Goal: Find contact information: Find contact information

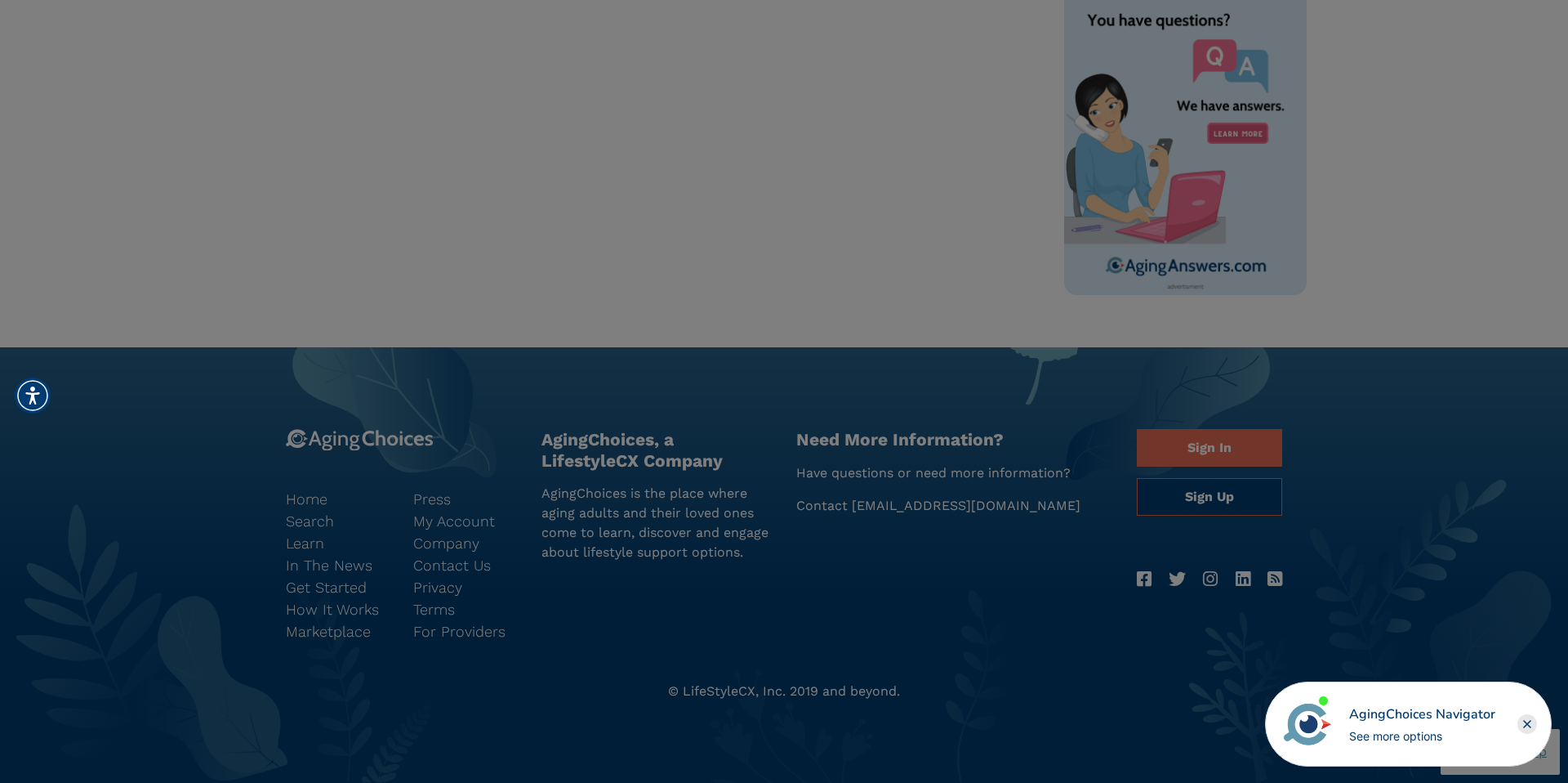
scroll to position [1059, 0]
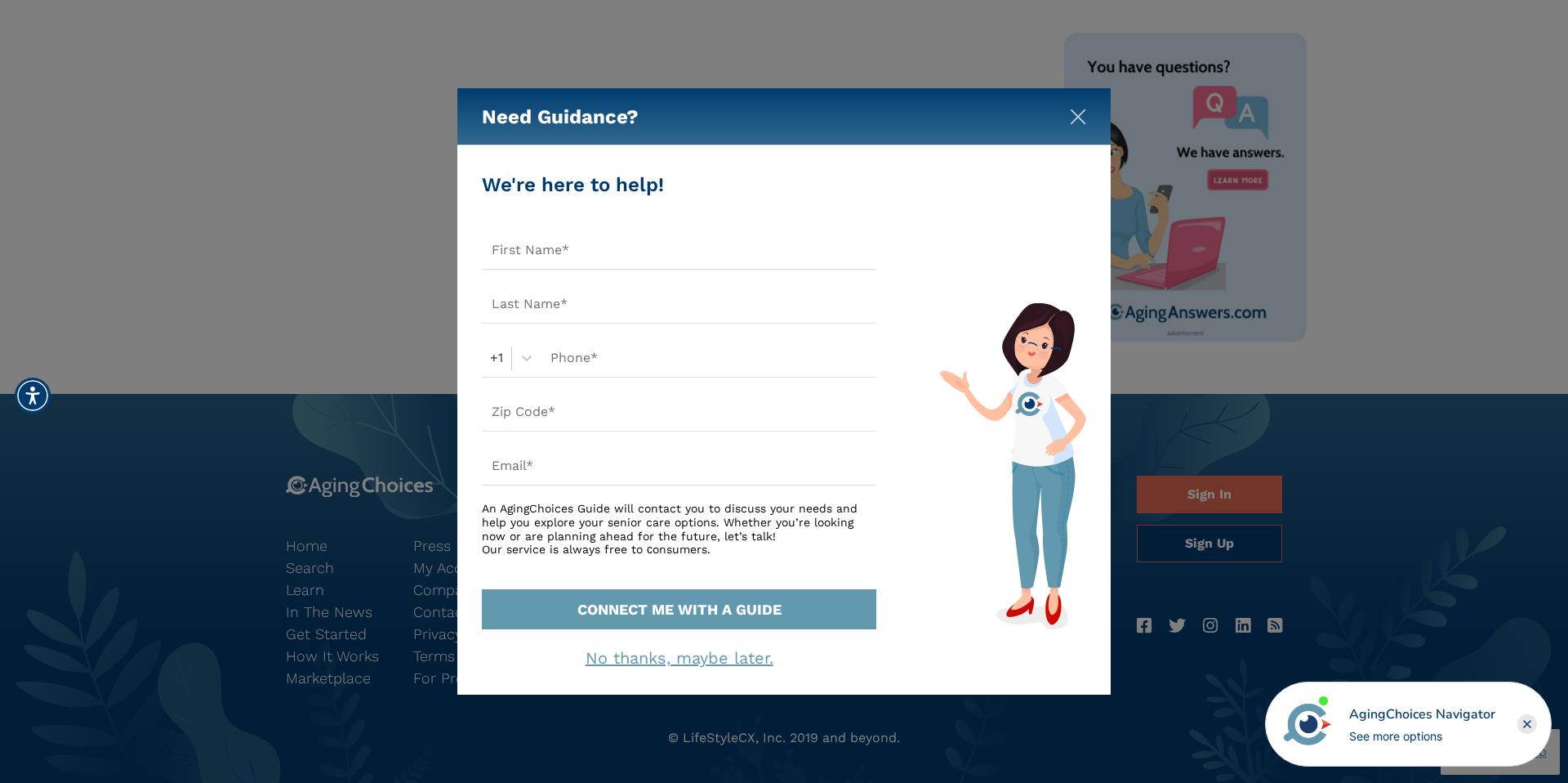
click at [1084, 118] on img "Close" at bounding box center [1078, 117] width 17 height 17
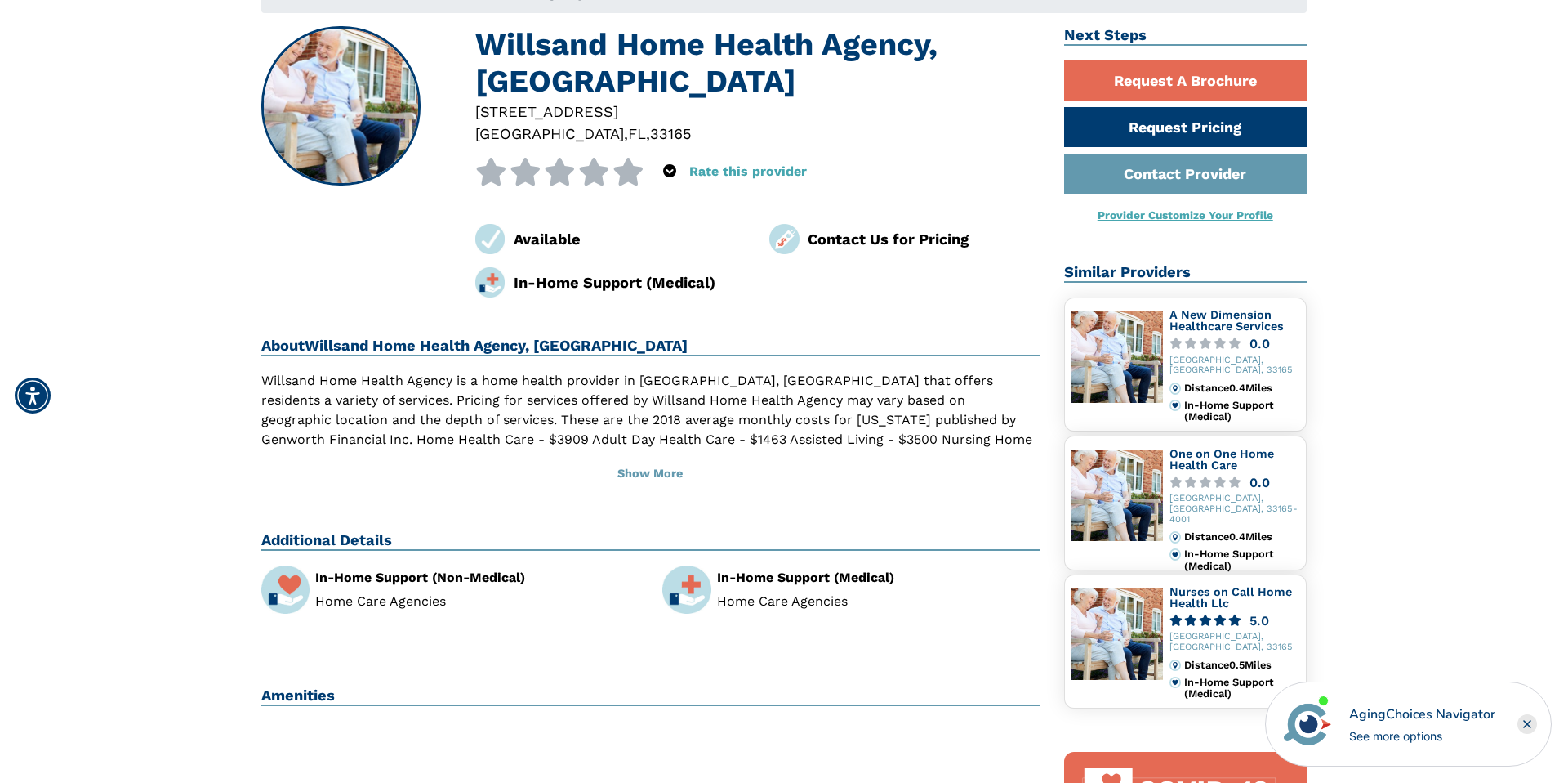
scroll to position [109, 0]
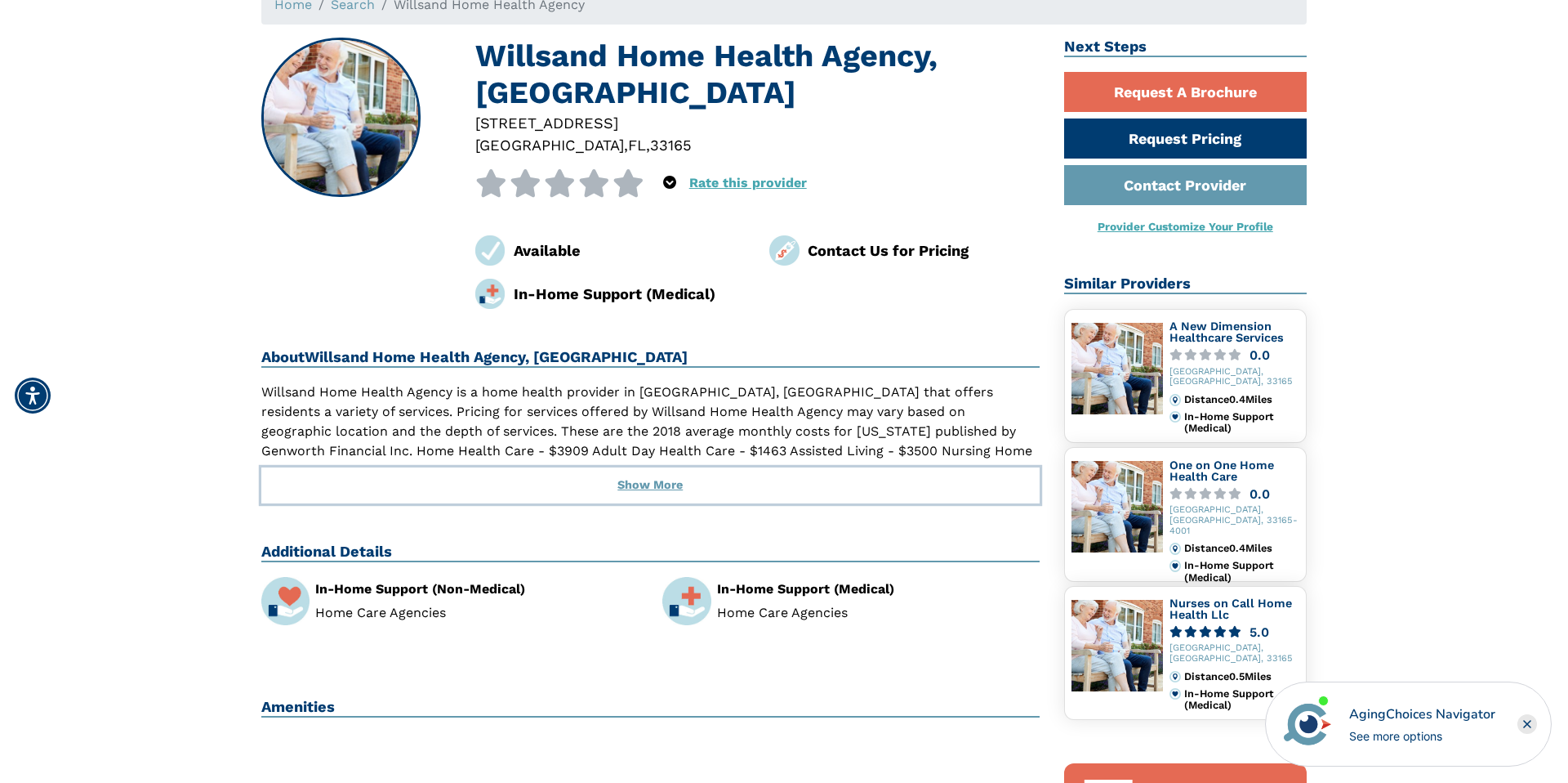
click at [655, 483] on button "Show More" at bounding box center [649, 485] width 778 height 36
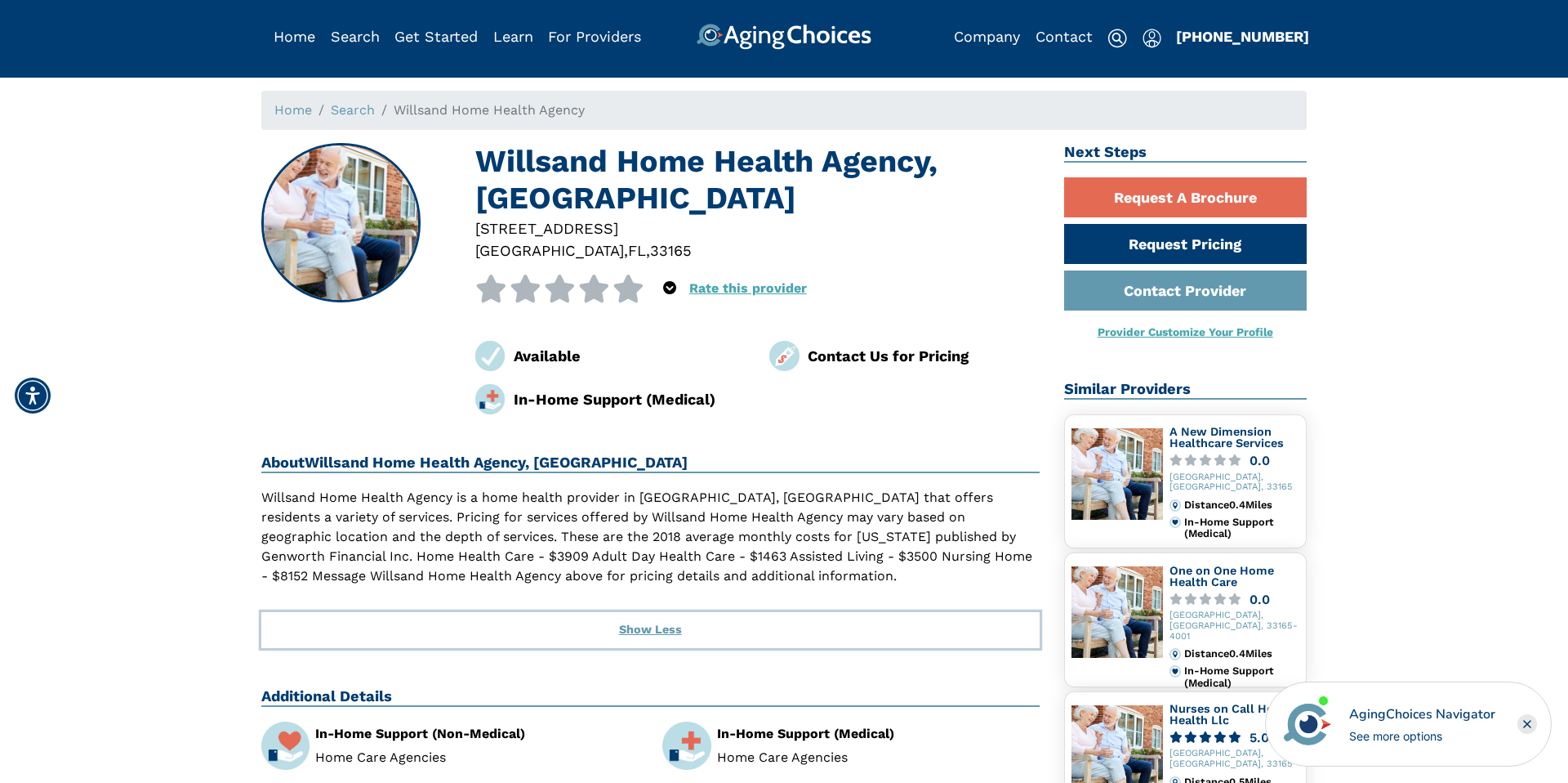
scroll to position [0, 0]
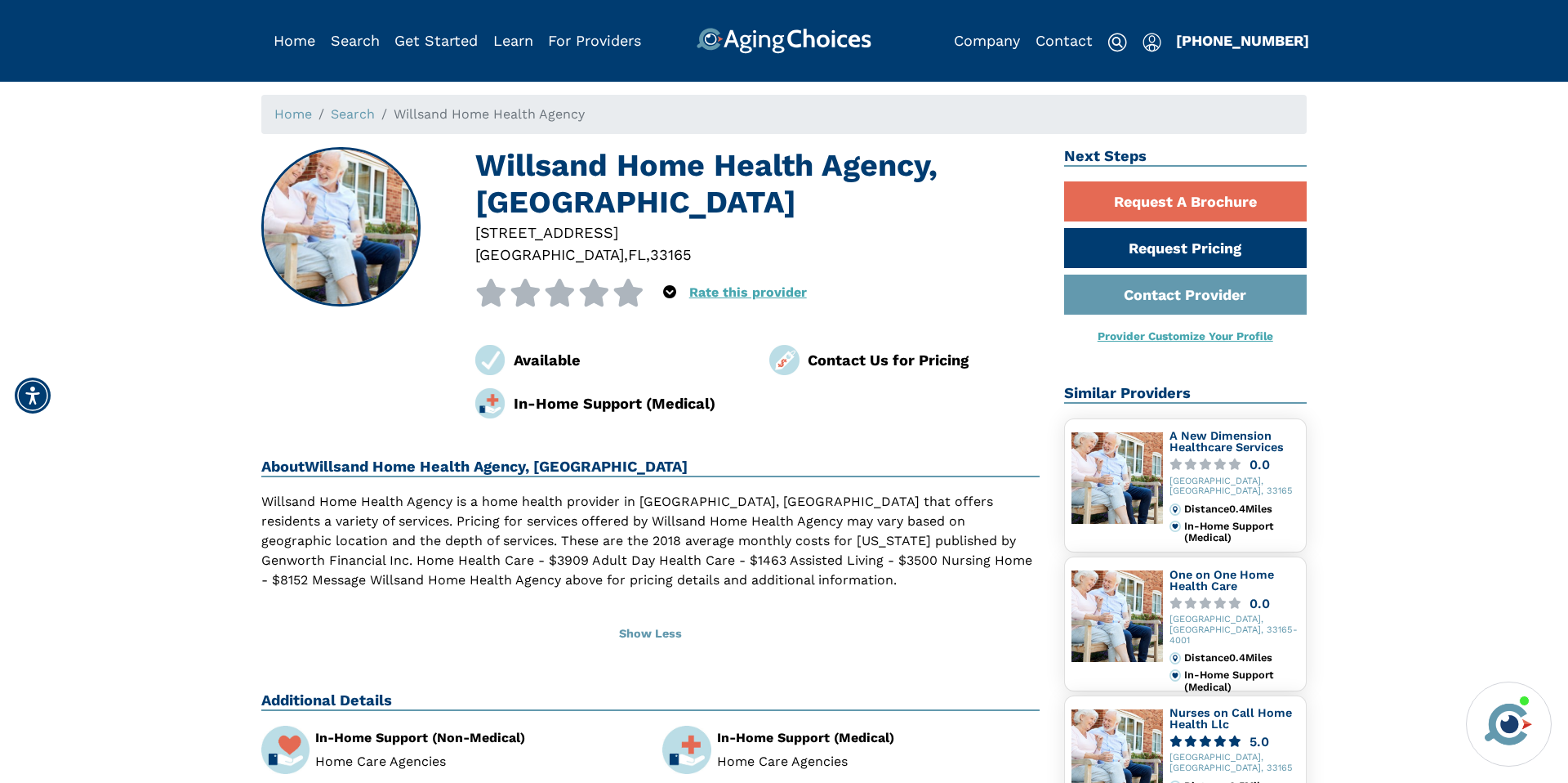
click at [843, 365] on div "Contact Us for Pricing" at bounding box center [923, 360] width 232 height 22
click at [793, 360] on img at bounding box center [784, 360] width 30 height 30
click at [857, 359] on div "Contact Us for Pricing" at bounding box center [923, 360] width 232 height 22
click at [1161, 301] on link "Contact Provider" at bounding box center [1185, 294] width 243 height 40
